Goal: Information Seeking & Learning: Learn about a topic

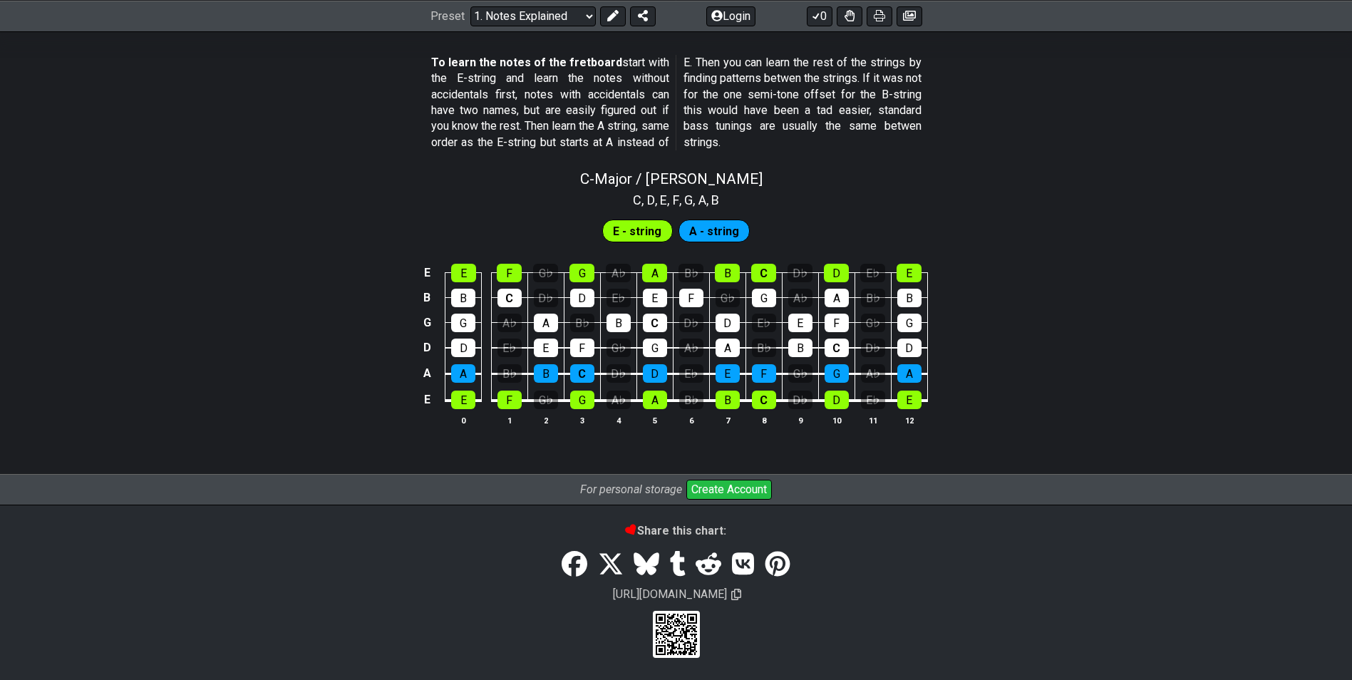
scroll to position [1304, 0]
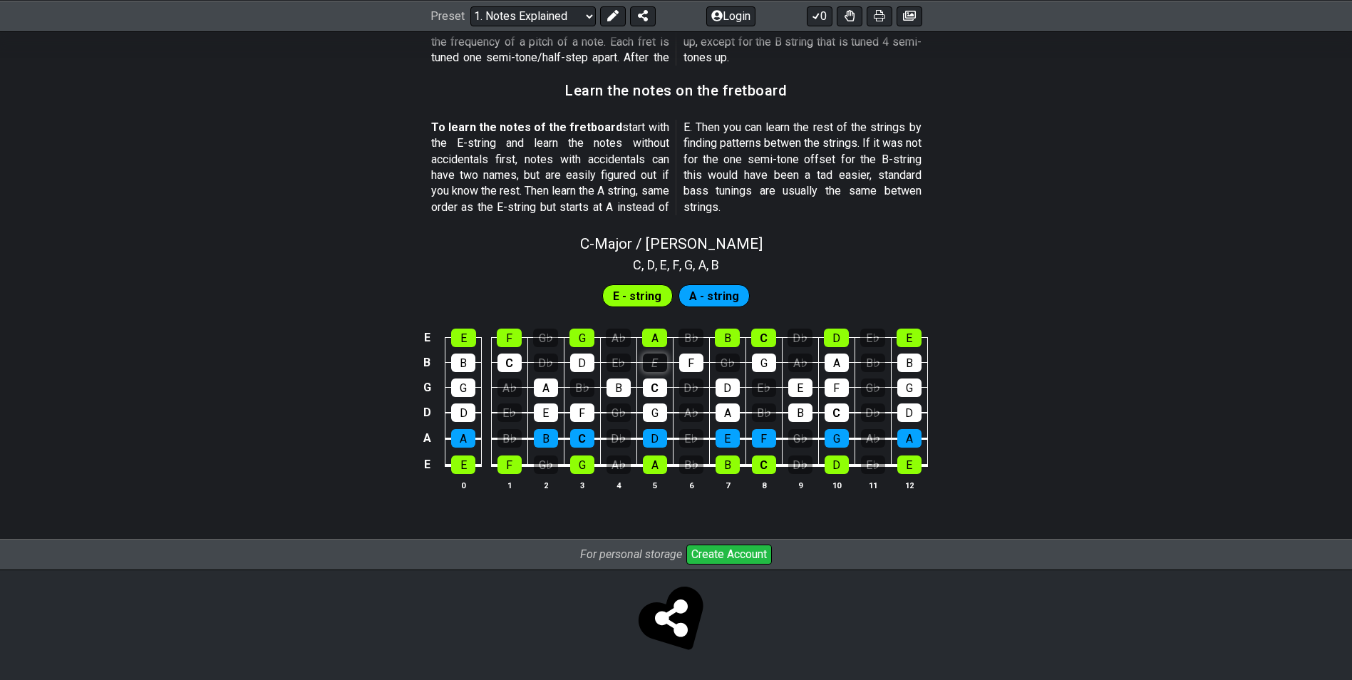
scroll to position [1238, 0]
click at [661, 293] on section "E - string A - string E E F G♭ G A♭ A B♭ B C D♭ D E♭ E B B C D♭ D E♭ E F G♭ G A…" at bounding box center [676, 392] width 1352 height 236
click at [662, 334] on div "A" at bounding box center [654, 338] width 25 height 19
click at [660, 338] on div "A" at bounding box center [654, 338] width 25 height 19
click at [660, 339] on div "A" at bounding box center [654, 338] width 25 height 19
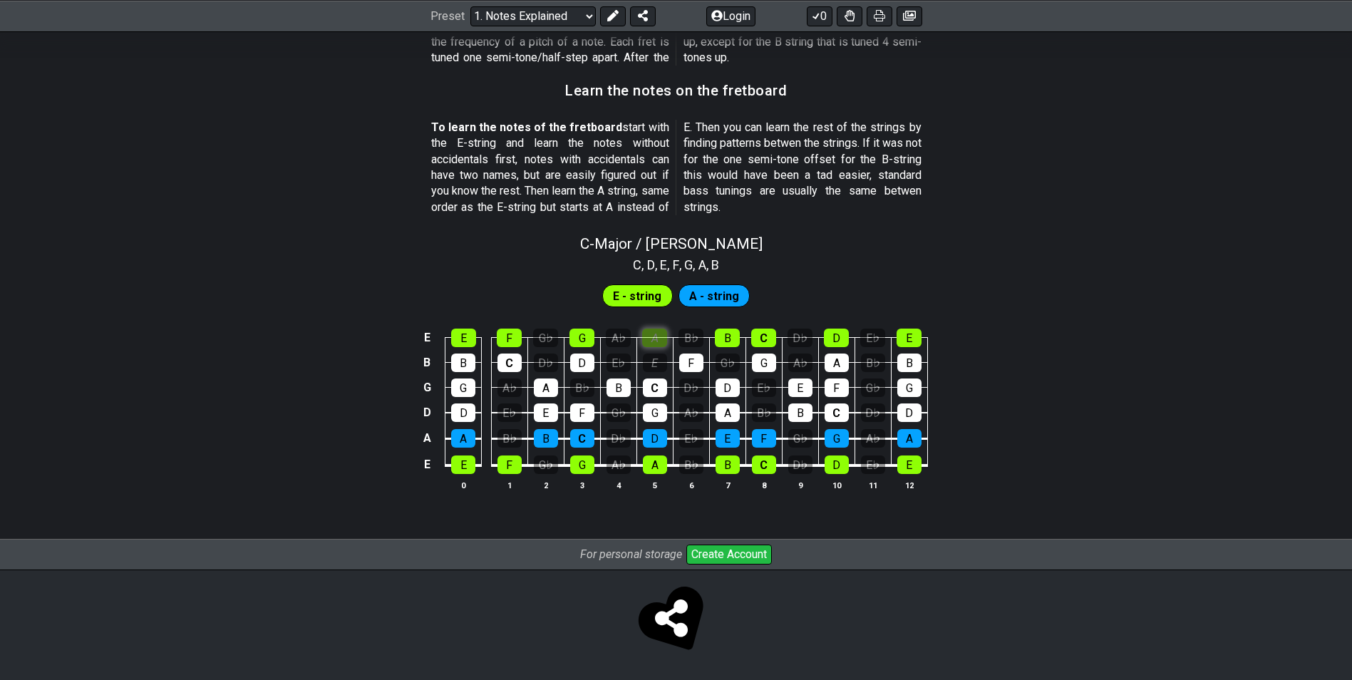
click at [663, 338] on div "A" at bounding box center [654, 338] width 25 height 19
click at [560, 14] on select "Welcome to #fretflip! Initial Preset Custom Preset Minor Pentatonic Major Penta…" at bounding box center [532, 16] width 125 height 20
click at [470, 6] on select "Welcome to #fretflip! Initial Preset Custom Preset Minor Pentatonic Major Penta…" at bounding box center [532, 16] width 125 height 20
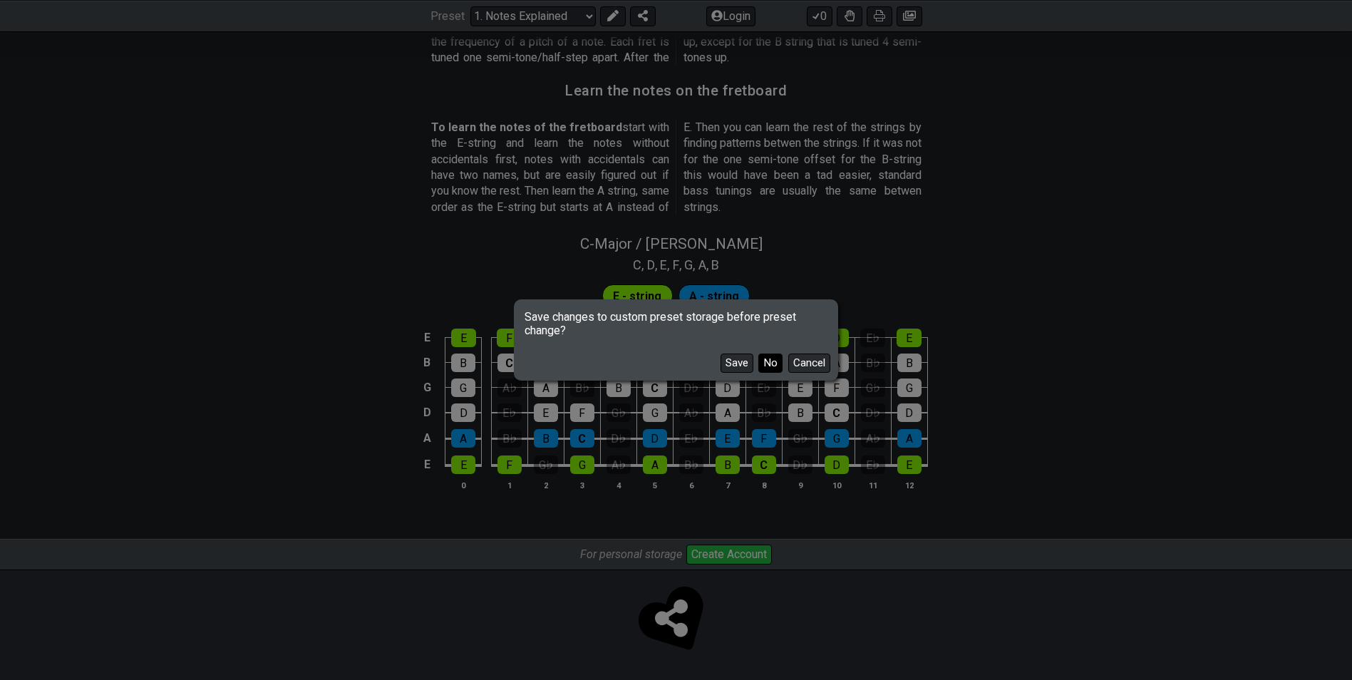
click at [768, 366] on button "No" at bounding box center [770, 362] width 24 height 19
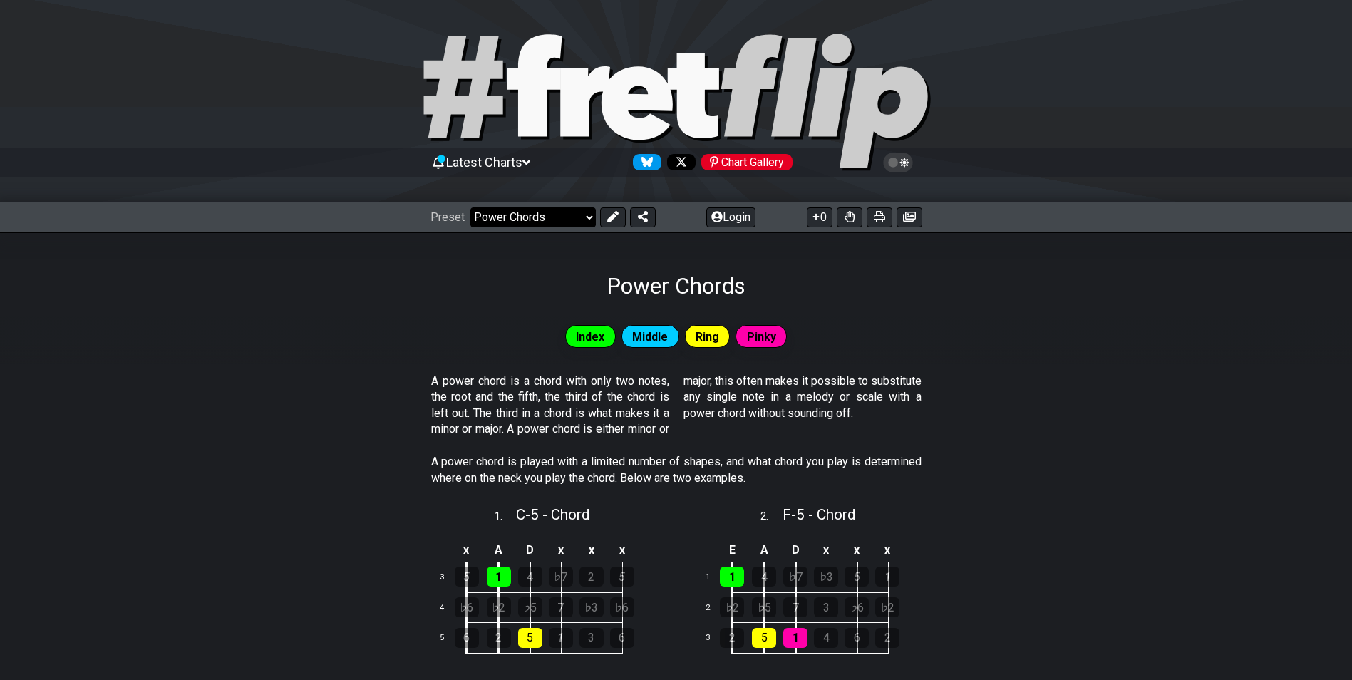
click at [500, 217] on select "Welcome to #fretflip! Initial Preset Custom Preset Minor Pentatonic Major Penta…" at bounding box center [532, 217] width 125 height 20
click at [537, 214] on select "Welcome to #fretflip! Initial Preset Custom Preset Minor Pentatonic Major Penta…" at bounding box center [532, 217] width 125 height 20
click at [470, 207] on select "Welcome to #fretflip! Initial Preset Custom Preset Minor Pentatonic Major Penta…" at bounding box center [532, 217] width 125 height 20
select select "/welcome"
select select "C"
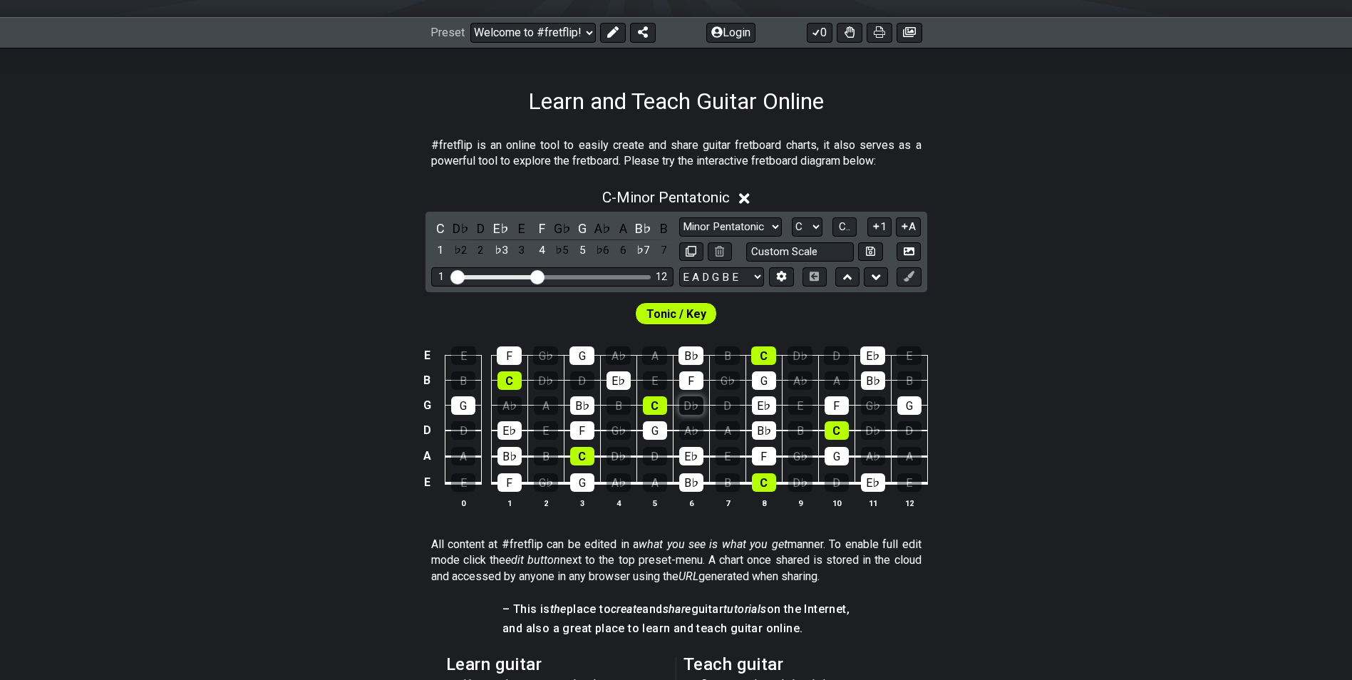
scroll to position [214, 0]
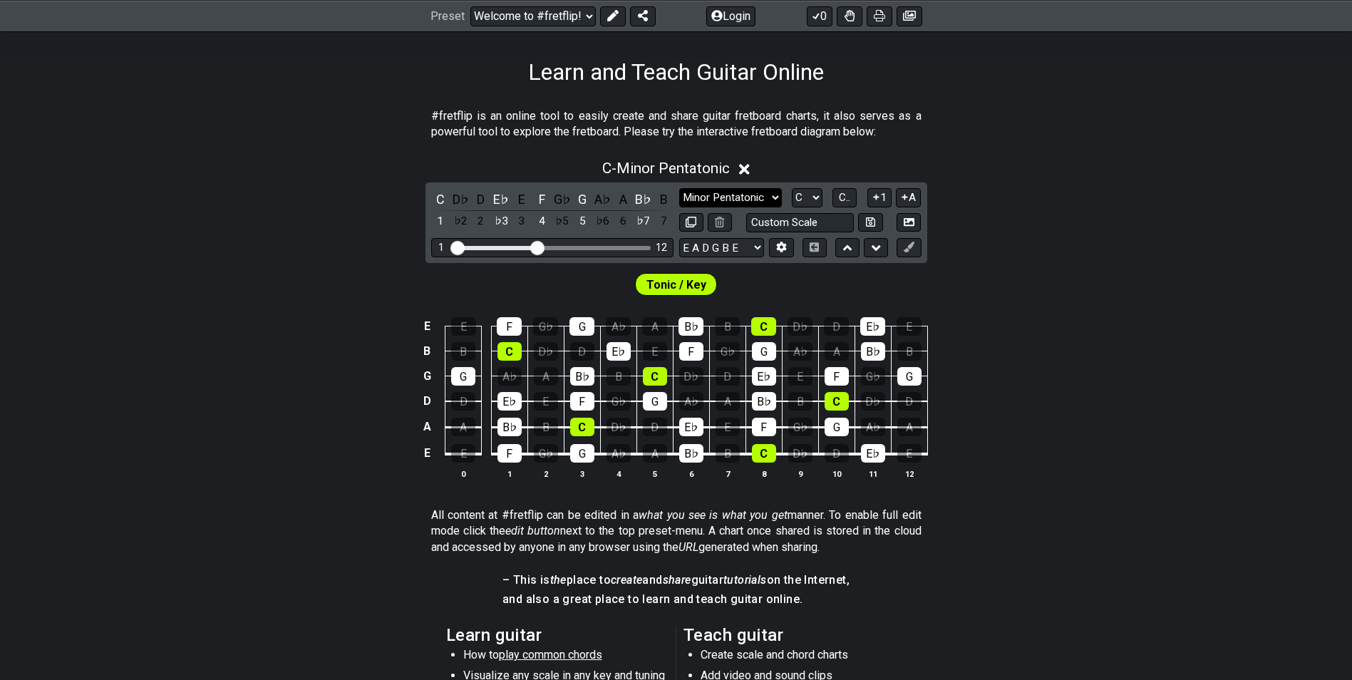
click at [702, 201] on select "Minor Pentatonic Click to edit Minor Pentatonic Major Pentatonic Minor Blues Ma…" at bounding box center [730, 197] width 103 height 19
select select "Major 7th"
click at [679, 188] on select "Minor Pentatonic Click to edit Minor Pentatonic Major Pentatonic Minor Blues Ma…" at bounding box center [730, 197] width 103 height 19
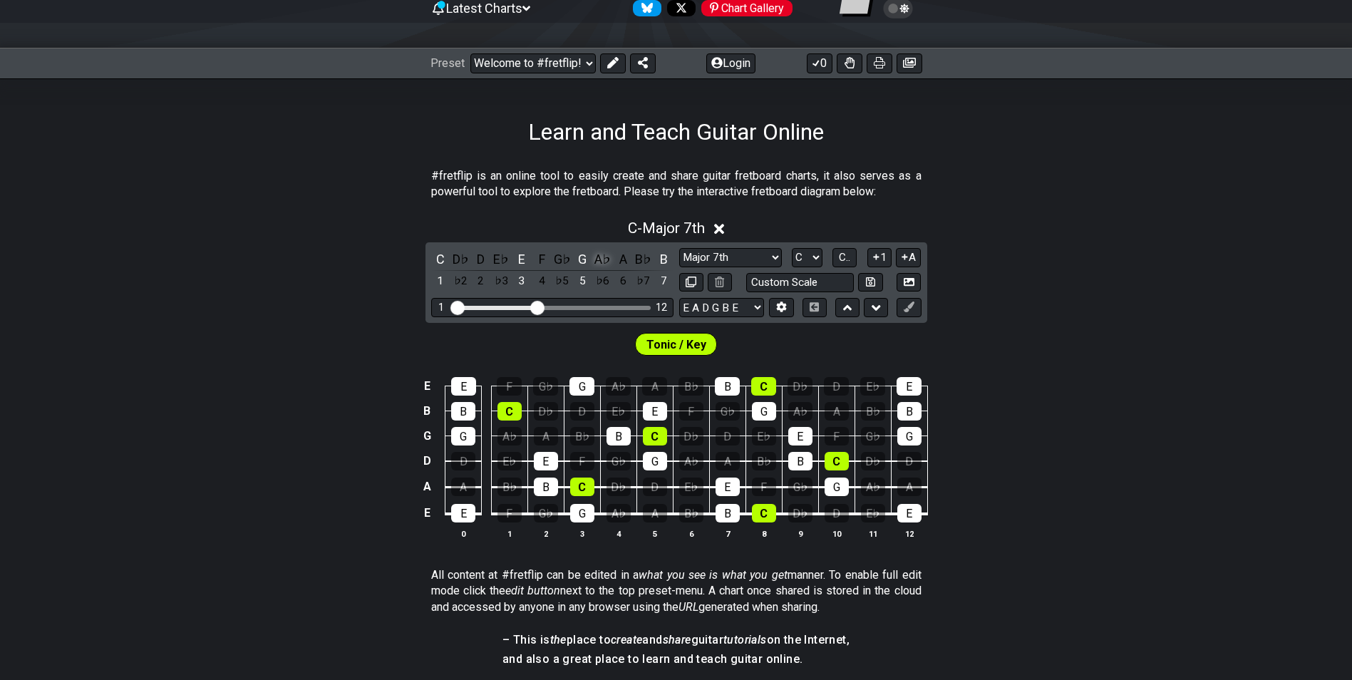
scroll to position [0, 0]
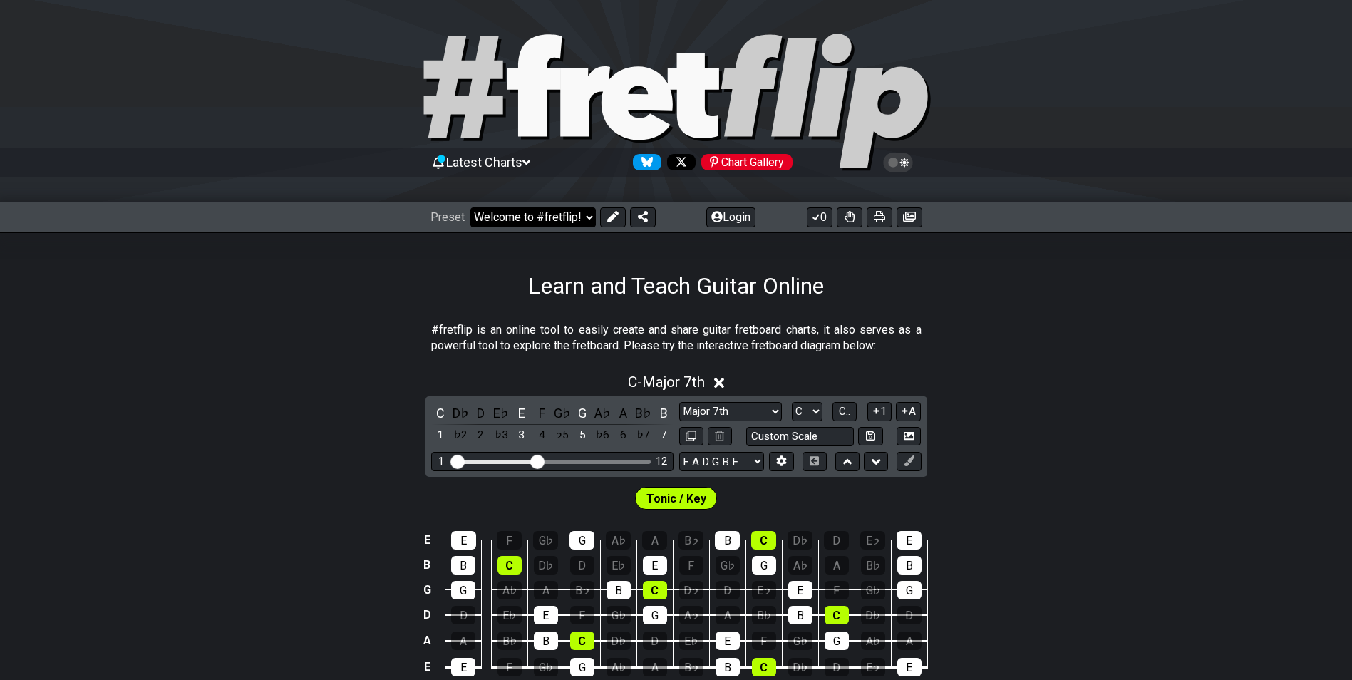
click at [518, 214] on select "Welcome to #fretflip! Initial Preset Custom Preset Minor Pentatonic Major Penta…" at bounding box center [532, 217] width 125 height 20
select select "/welcome"
click at [470, 207] on select "Welcome to #fretflip! Initial Preset Custom Preset Minor Pentatonic Major Penta…" at bounding box center [532, 217] width 125 height 20
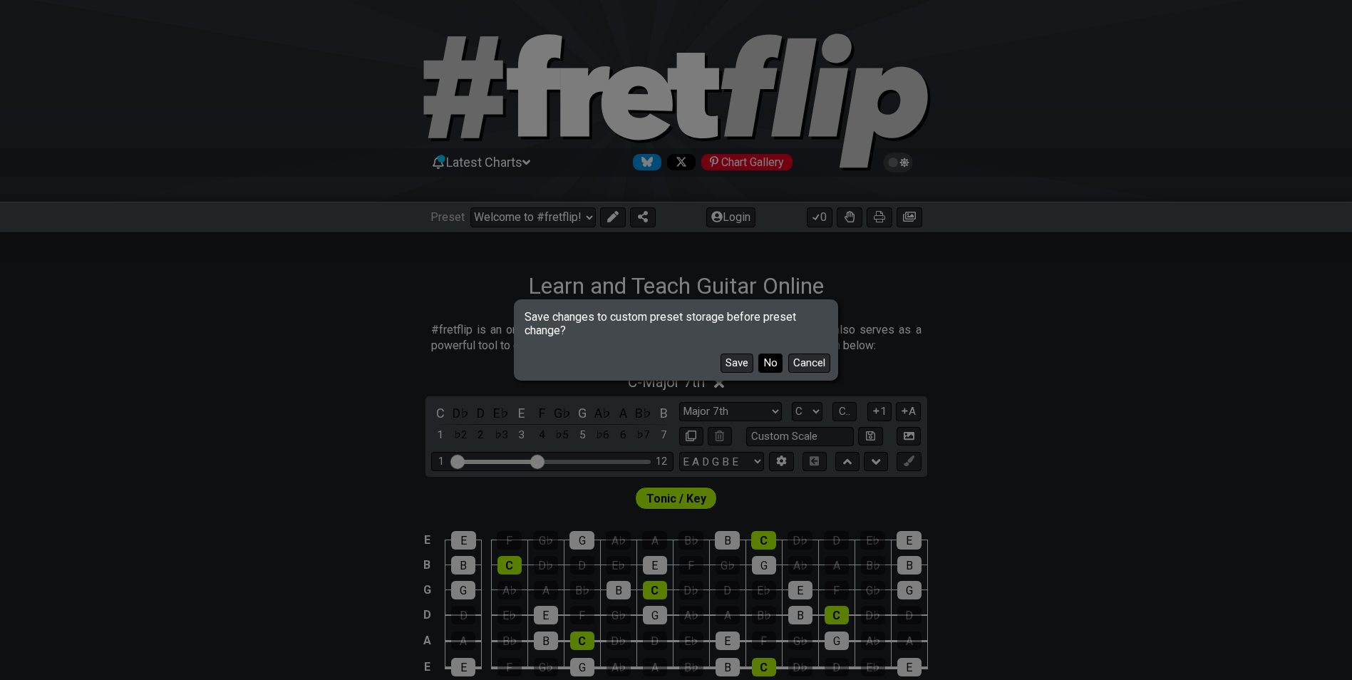
click at [765, 366] on button "No" at bounding box center [770, 362] width 24 height 19
select select "Minor Pentatonic"
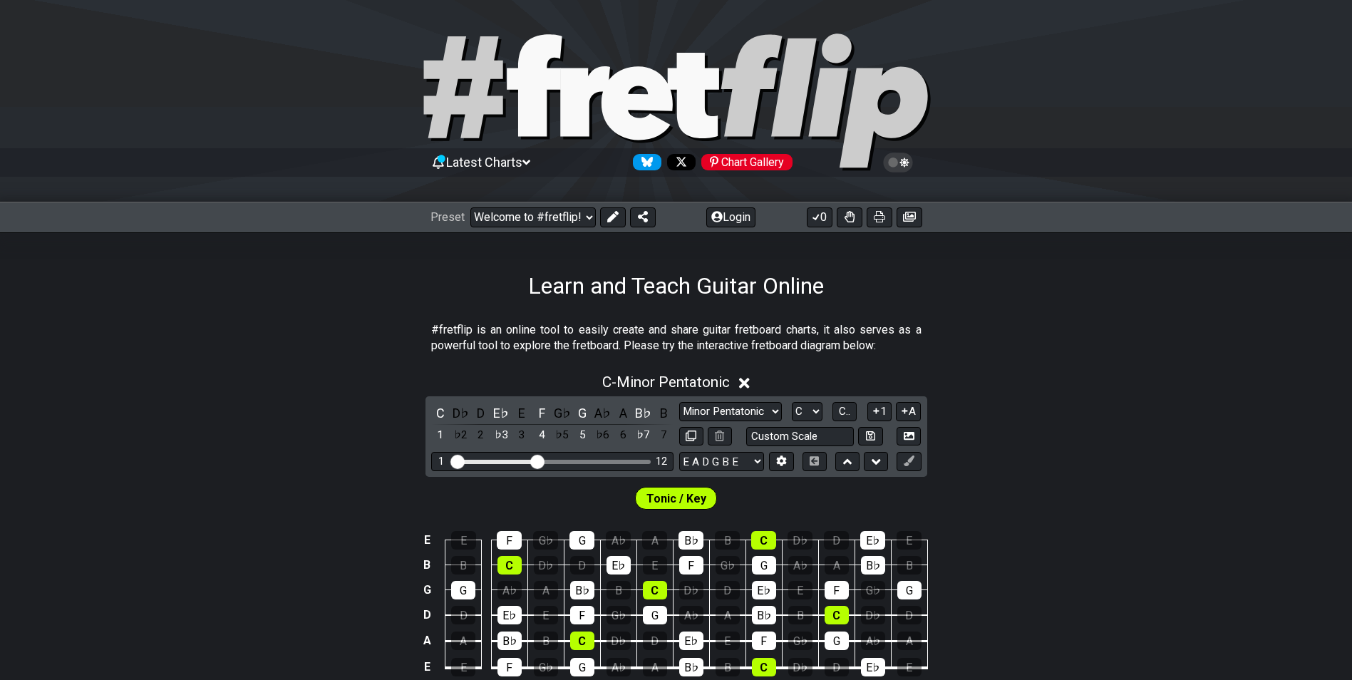
drag, startPoint x: 532, startPoint y: 201, endPoint x: 537, endPoint y: 214, distance: 13.8
click at [532, 202] on div "Preset Welcome to #fretflip! Initial Preset Custom Preset Minor Pentatonic Majo…" at bounding box center [676, 217] width 1352 height 31
click at [537, 214] on select "Welcome to #fretflip! Initial Preset Custom Preset Minor Pentatonic Major Penta…" at bounding box center [532, 217] width 125 height 20
drag, startPoint x: 251, startPoint y: 403, endPoint x: 291, endPoint y: 408, distance: 40.1
click at [254, 403] on div "C - Minor Pentatonic C D♭ D E♭ E F G♭ G A♭ A B♭ B 1 ♭2 2 ♭3 3 4 ♭5 5 ♭6 6 ♭7 7 …" at bounding box center [676, 539] width 1352 height 348
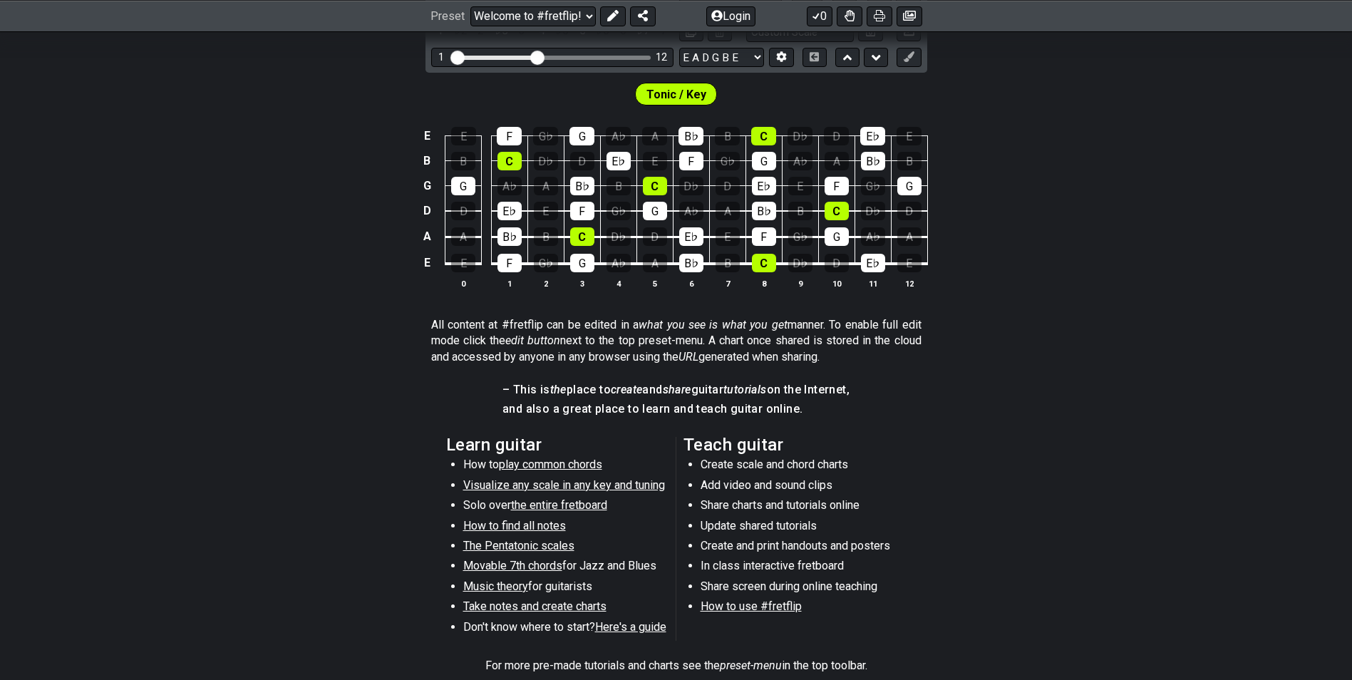
scroll to position [499, 0]
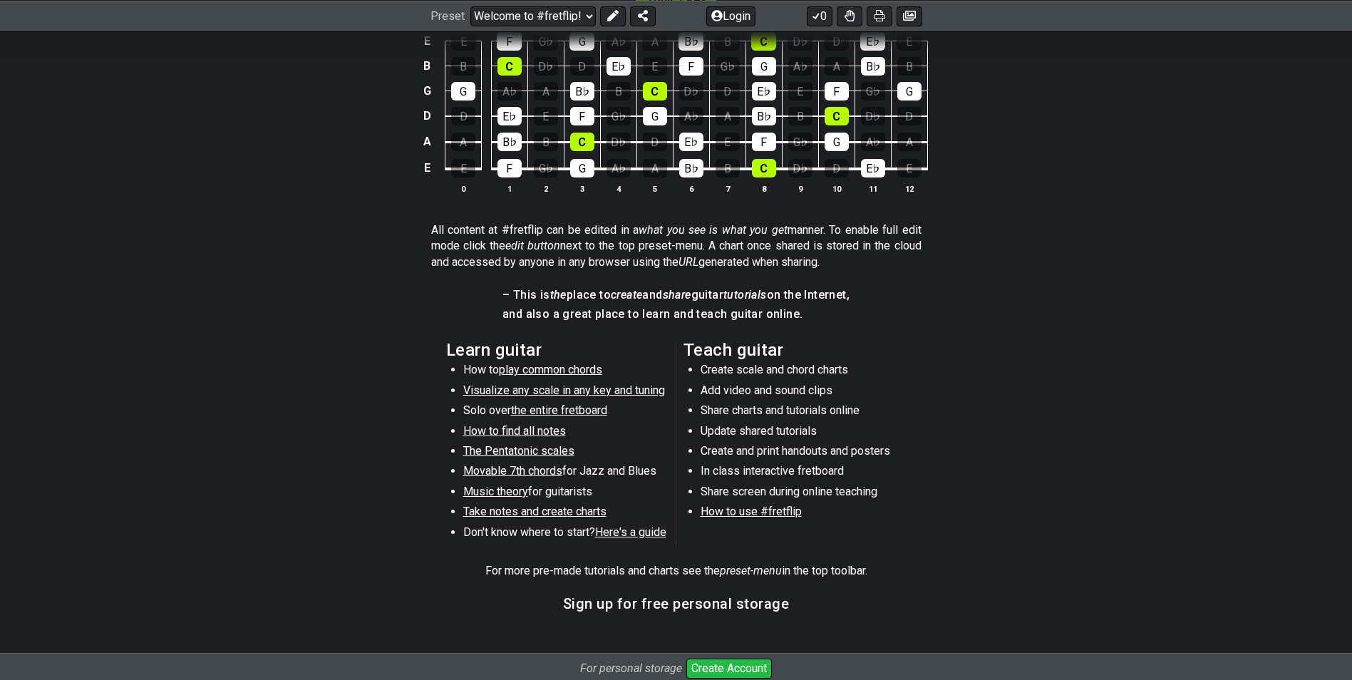
click at [515, 368] on span "play common chords" at bounding box center [550, 370] width 103 height 14
select select "/common-guitar-chords"
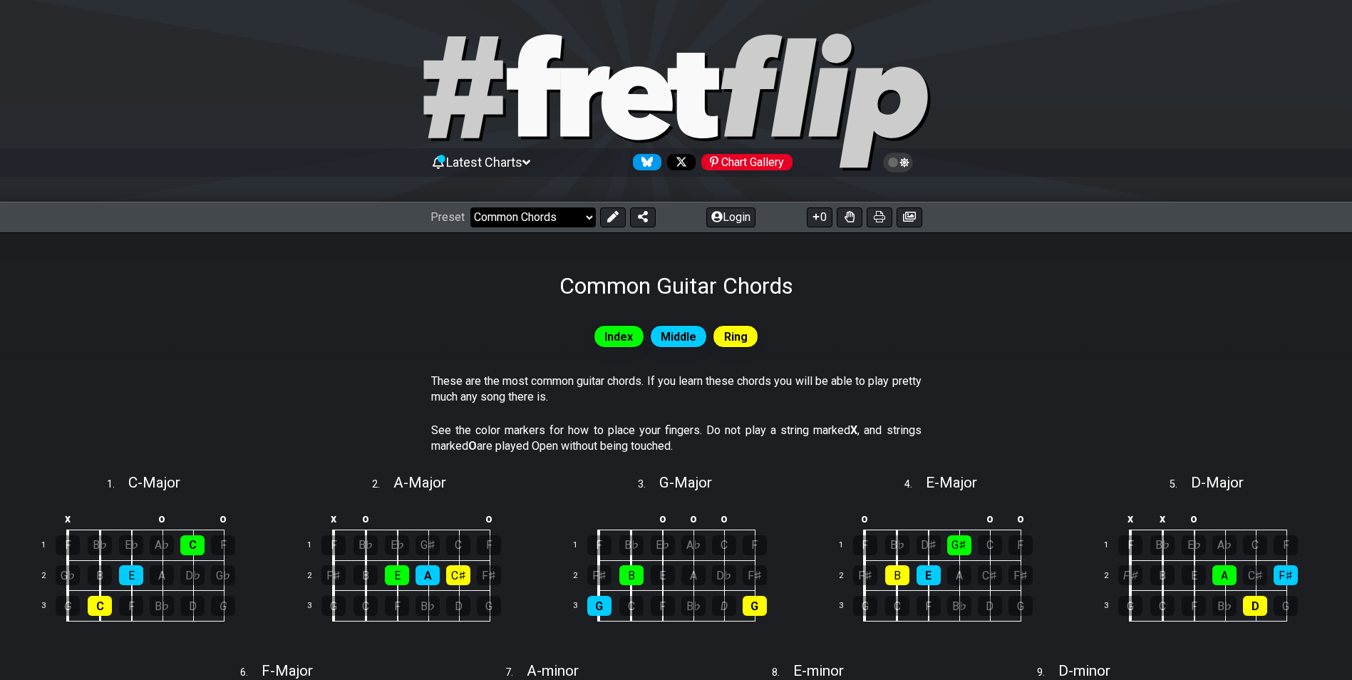
click at [522, 221] on select "Welcome to #fretflip! Initial Preset Custom Preset Minor Pentatonic Major Penta…" at bounding box center [532, 217] width 125 height 20
click at [324, 410] on section "These are the most common guitar chords. If you learn these chords you will be …" at bounding box center [676, 392] width 1352 height 49
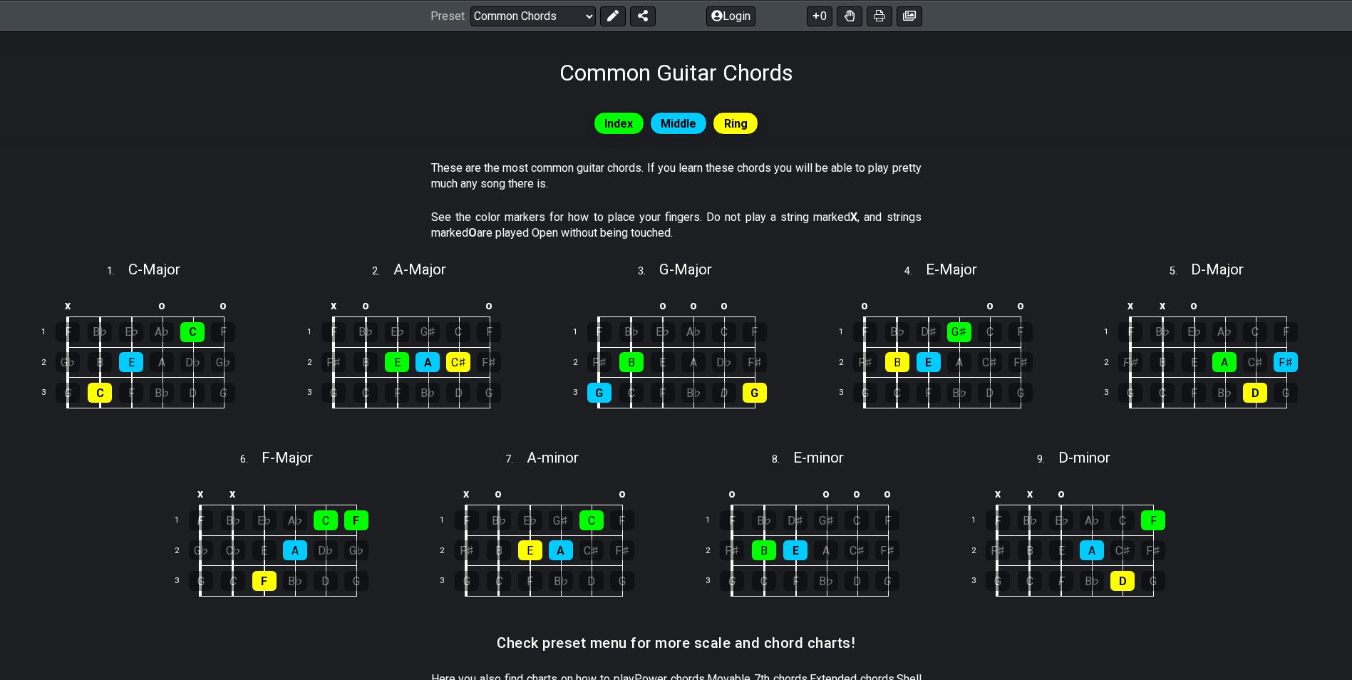
scroll to position [195, 0]
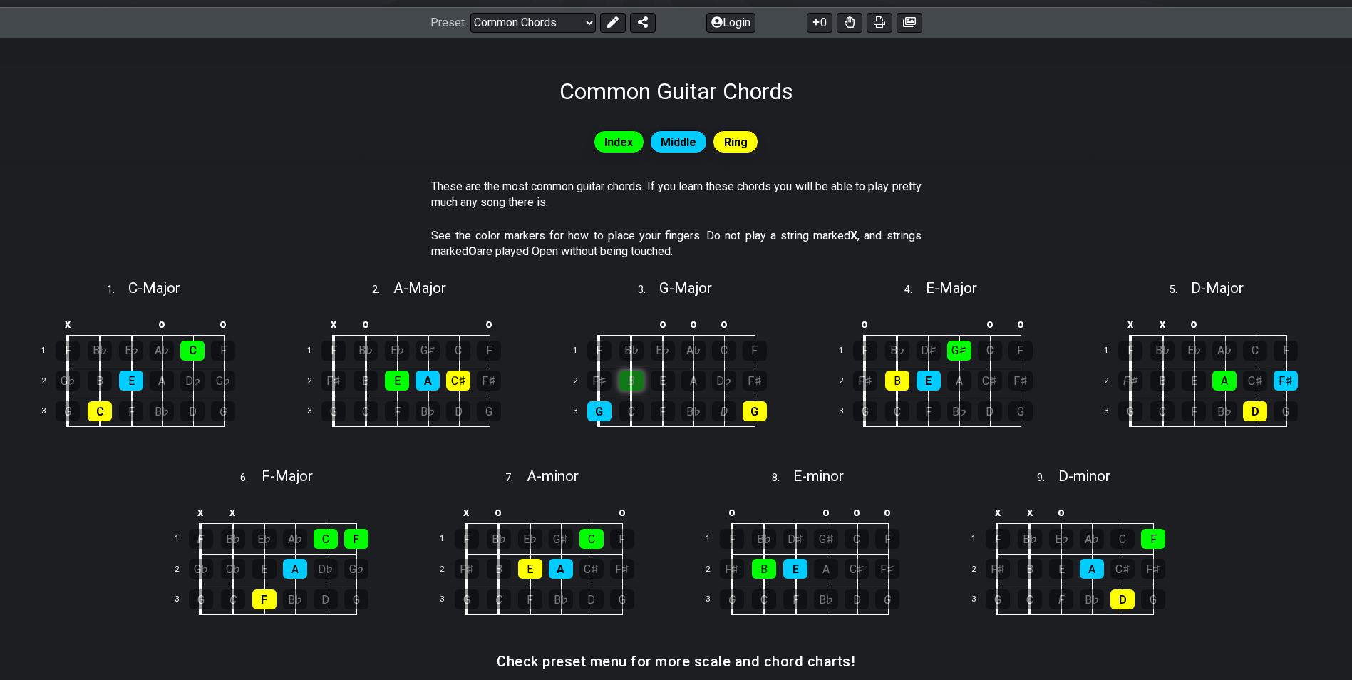
click at [632, 381] on div "B" at bounding box center [631, 381] width 24 height 20
click at [635, 383] on div "B" at bounding box center [631, 381] width 24 height 20
click at [635, 384] on div "B" at bounding box center [631, 381] width 24 height 20
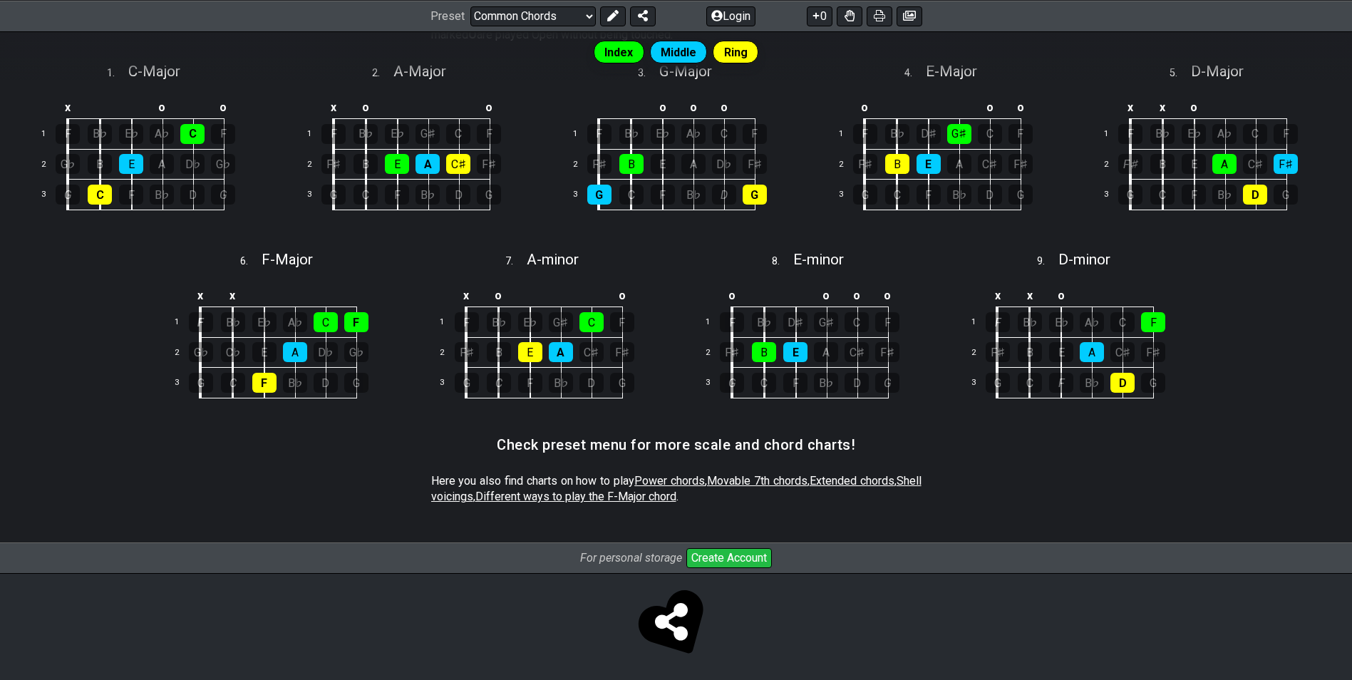
scroll to position [413, 0]
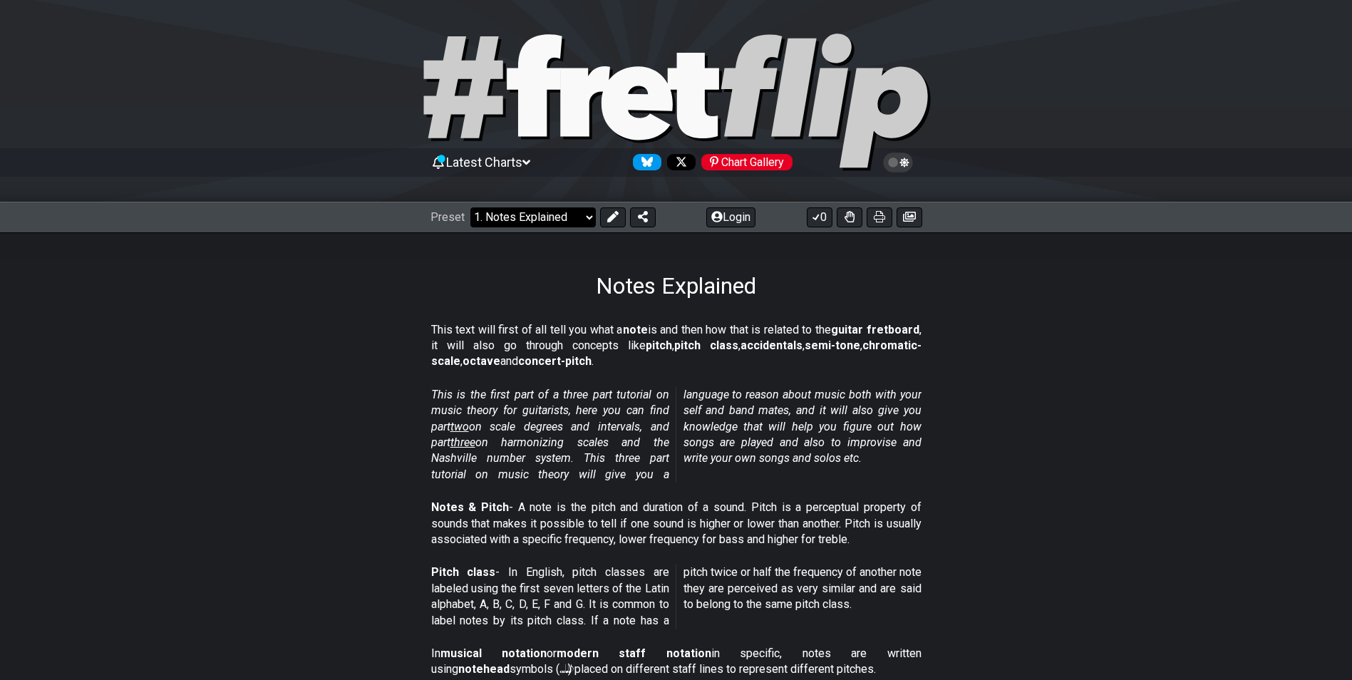
click at [533, 211] on select "Welcome to #fretflip! Initial Preset Custom Preset Minor Pentatonic Major Penta…" at bounding box center [532, 217] width 125 height 20
click at [351, 423] on section "This is the first part of a three part tutorial on music theory for guitarists,…" at bounding box center [676, 437] width 1352 height 113
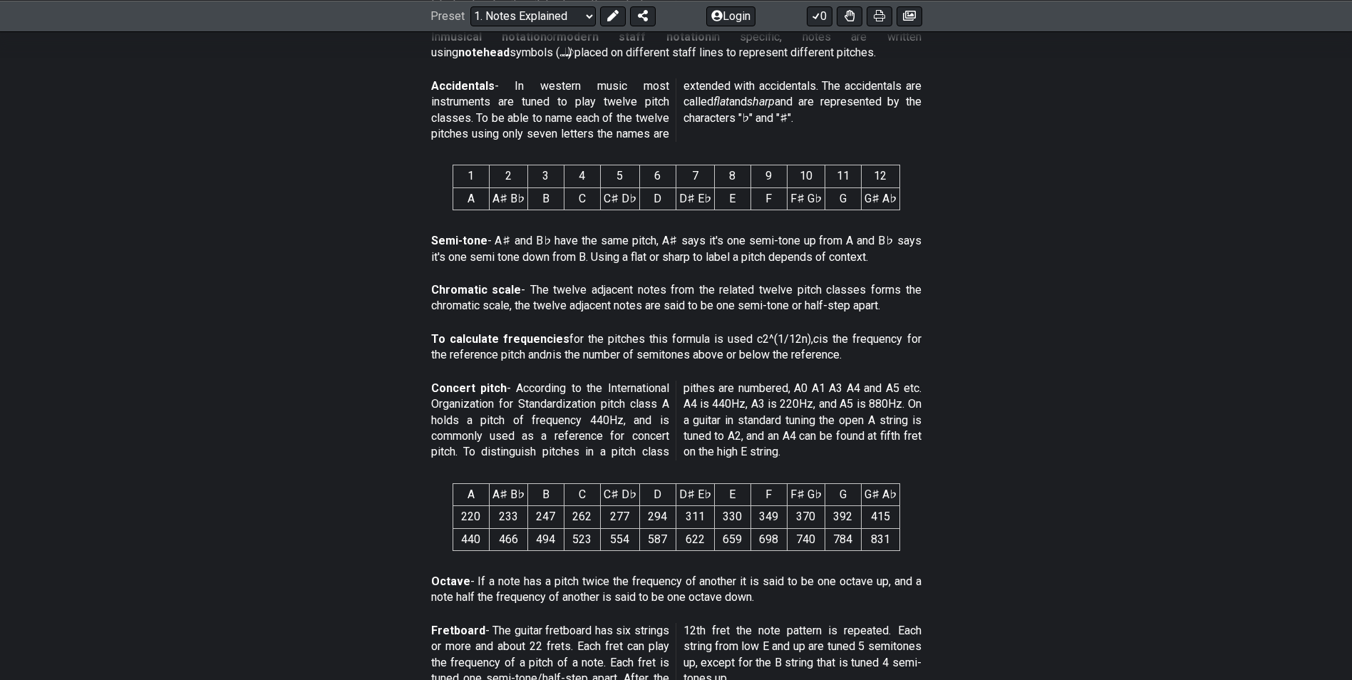
scroll to position [713, 0]
